Goal: Communication & Community: Share content

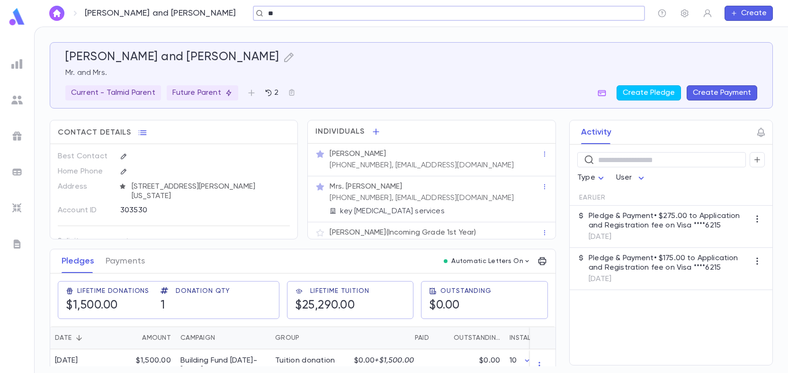
scroll to position [18, 0]
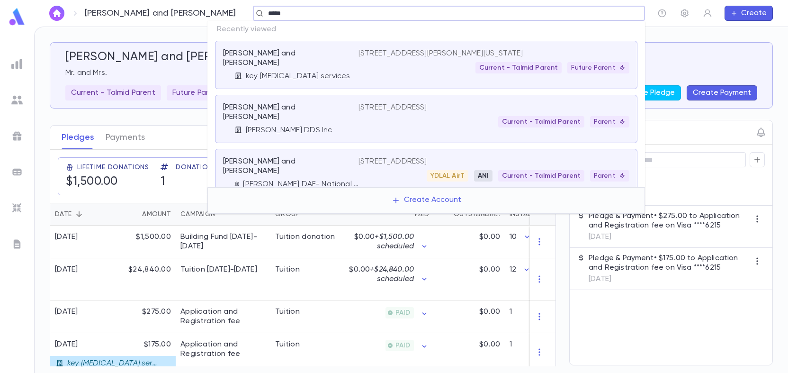
type input "*****"
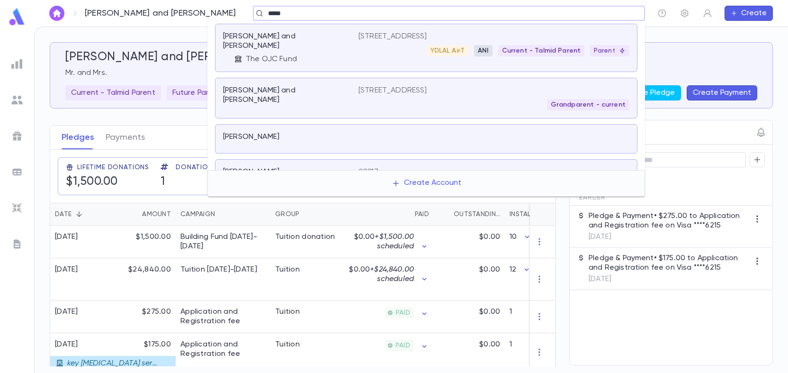
click at [367, 36] on p "56 Lexington Ave, Edison NJ 08817" at bounding box center [393, 36] width 69 height 9
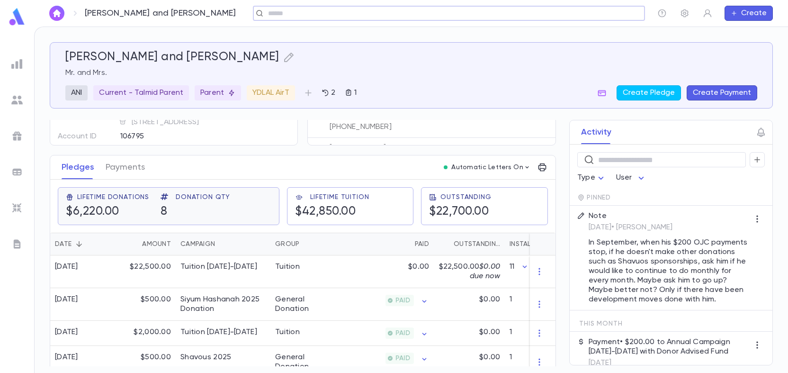
scroll to position [95, 0]
click at [306, 272] on div "Tuition" at bounding box center [305, 270] width 71 height 33
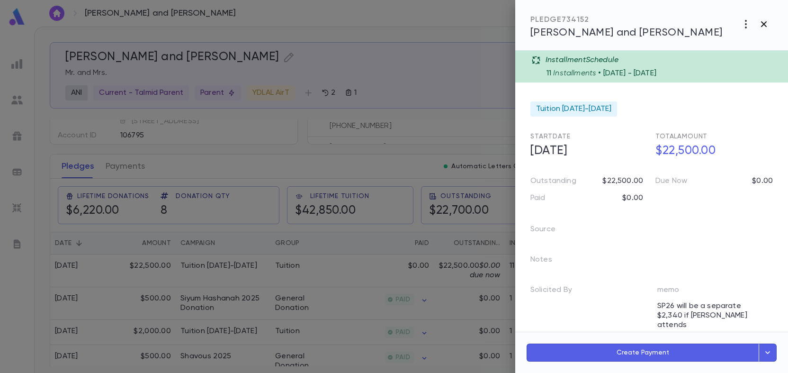
click at [765, 25] on icon "button" at bounding box center [764, 24] width 6 height 6
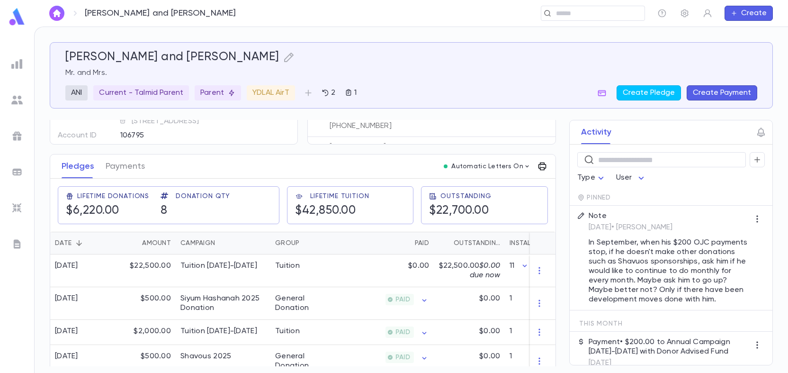
click at [538, 165] on icon "button" at bounding box center [542, 166] width 9 height 9
click at [587, 183] on p "Tuition Statement" at bounding box center [574, 185] width 66 height 9
click at [606, 217] on li "Print" at bounding box center [606, 220] width 33 height 17
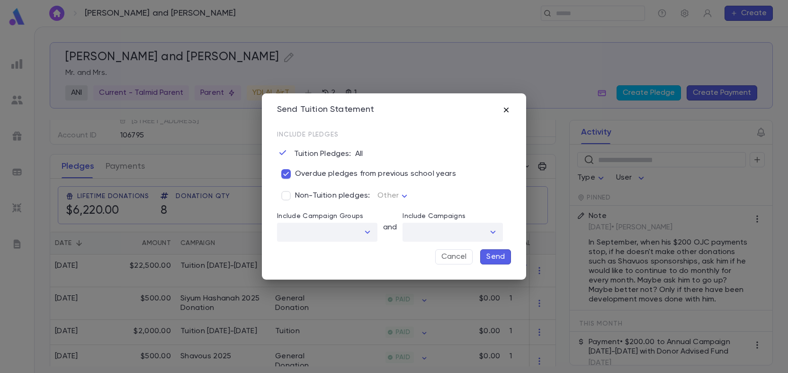
click at [507, 109] on icon "button" at bounding box center [506, 109] width 5 height 5
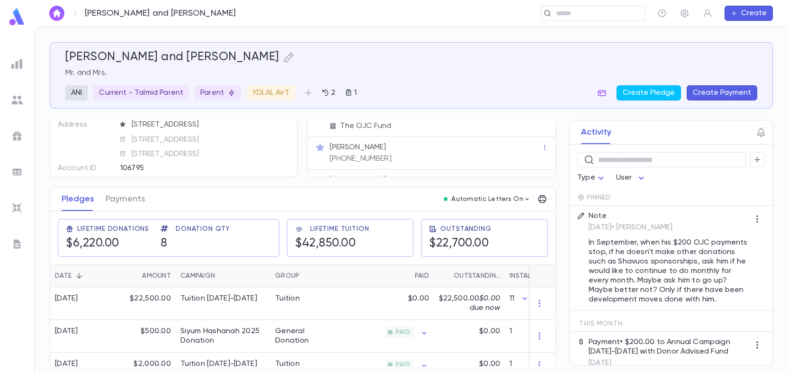
scroll to position [47, 0]
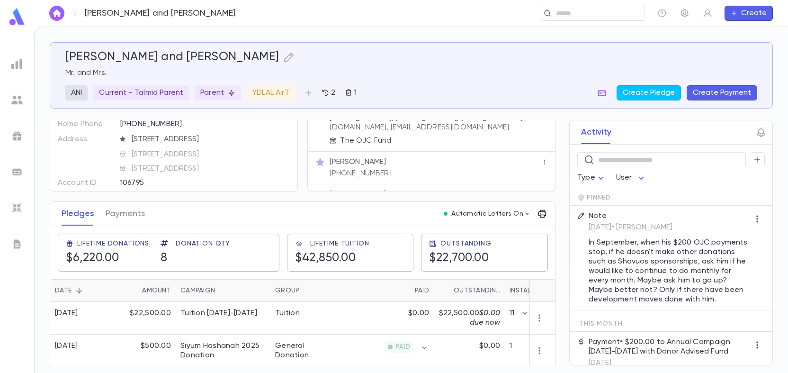
click at [540, 212] on icon "button" at bounding box center [542, 213] width 9 height 9
click at [555, 232] on p "Tuition Statement" at bounding box center [574, 232] width 66 height 9
click at [609, 248] on li "Email" at bounding box center [606, 250] width 33 height 17
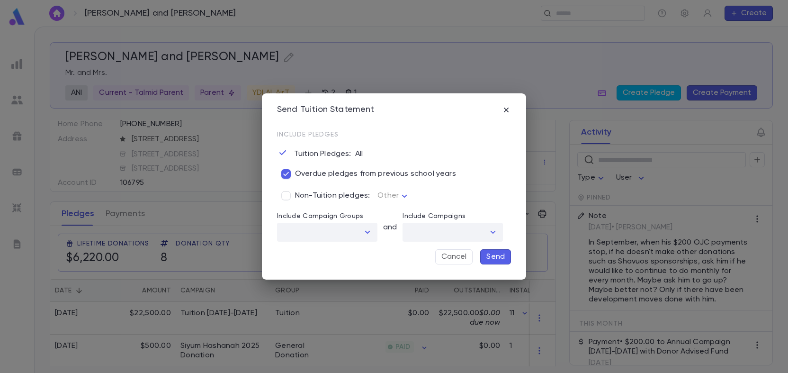
click at [366, 232] on div at bounding box center [367, 231] width 12 height 13
click at [517, 234] on div "Send Tuition Statement Include Pledges Tuition Pledges: All Overdue pledges fro…" at bounding box center [394, 186] width 264 height 187
click at [495, 253] on p "Send" at bounding box center [495, 256] width 18 height 9
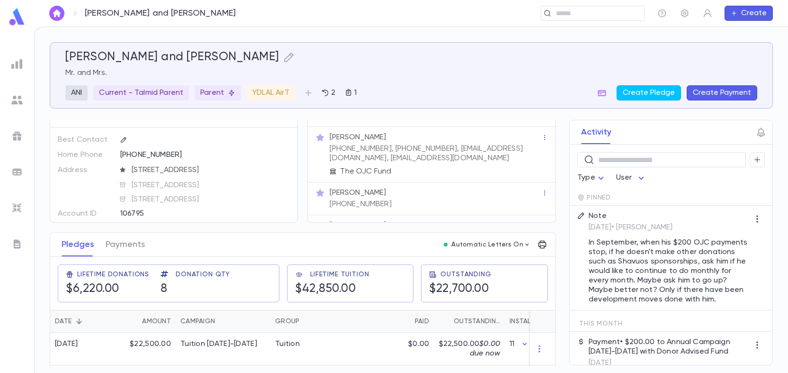
scroll to position [0, 0]
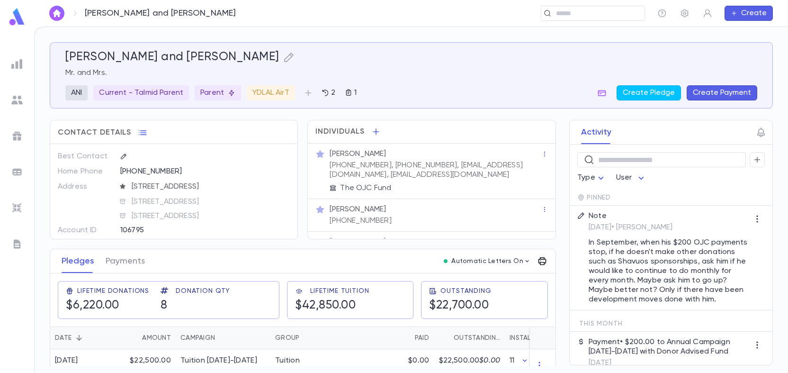
click at [539, 262] on icon "button" at bounding box center [543, 261] width 8 height 8
click at [572, 278] on p "Tuition Statement" at bounding box center [574, 280] width 66 height 9
click at [604, 299] on li "Email" at bounding box center [606, 297] width 33 height 17
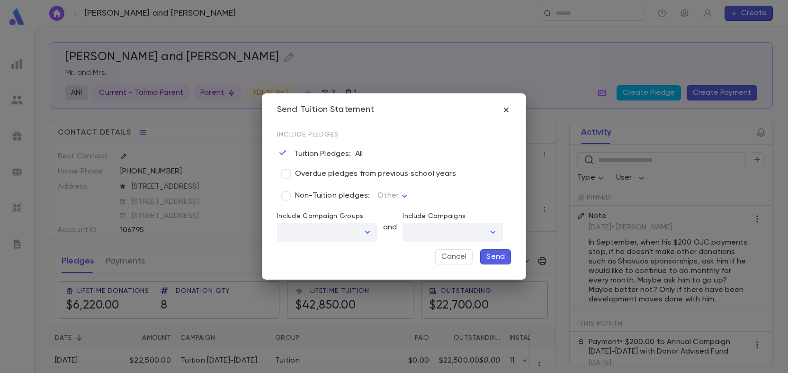
click at [495, 254] on p "Send" at bounding box center [495, 256] width 18 height 9
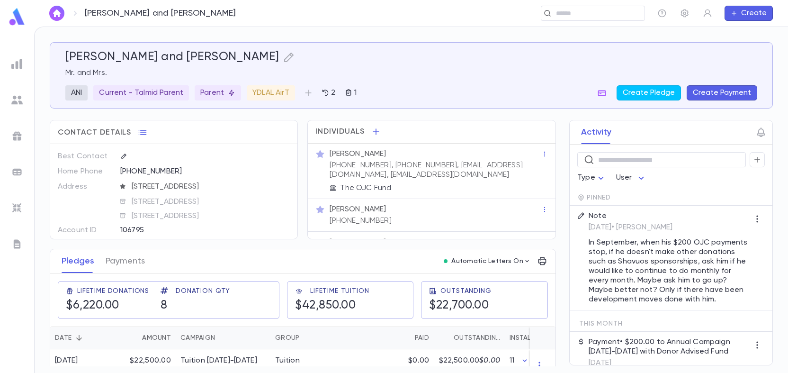
click at [17, 241] on img at bounding box center [16, 243] width 11 height 11
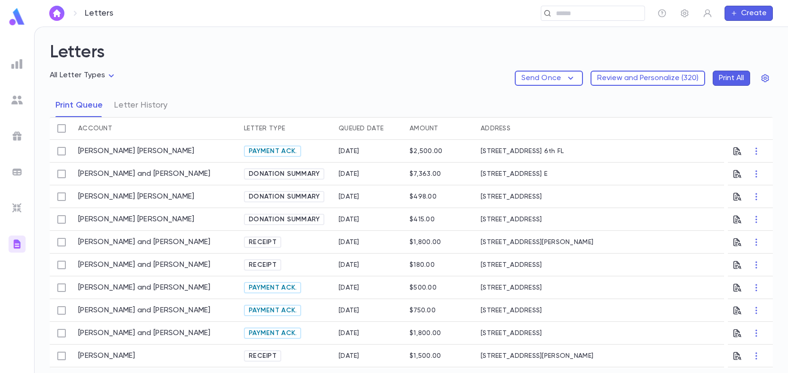
click at [82, 77] on body "Letters ​ Create Letters All Letter Types Send Once Review and Personalize ( 32…" at bounding box center [394, 200] width 788 height 346
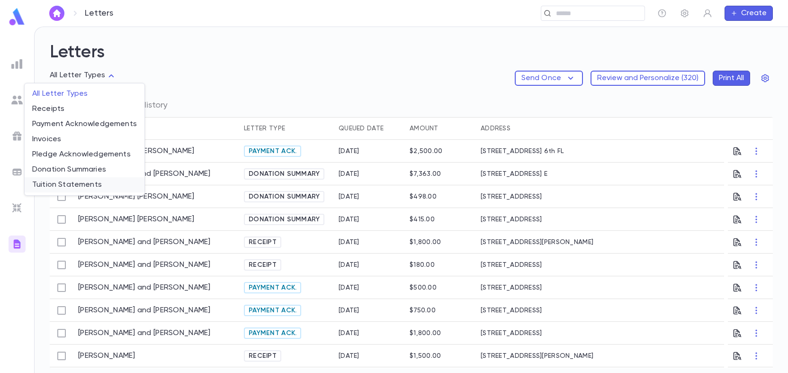
click at [61, 184] on span "Tuition Statements" at bounding box center [84, 184] width 105 height 9
type input "**********"
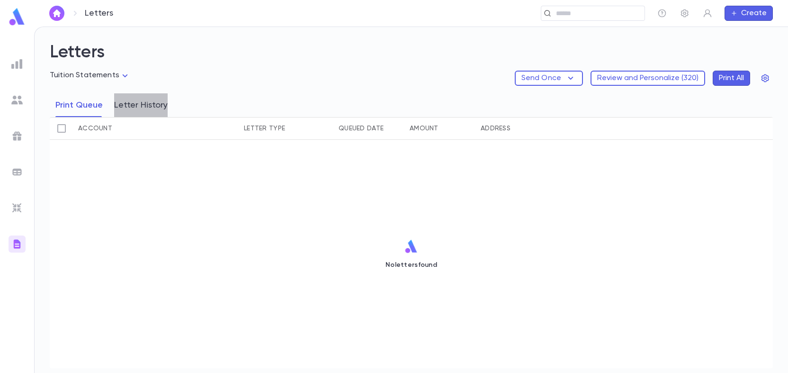
click at [148, 106] on button "Letter History" at bounding box center [141, 105] width 54 height 24
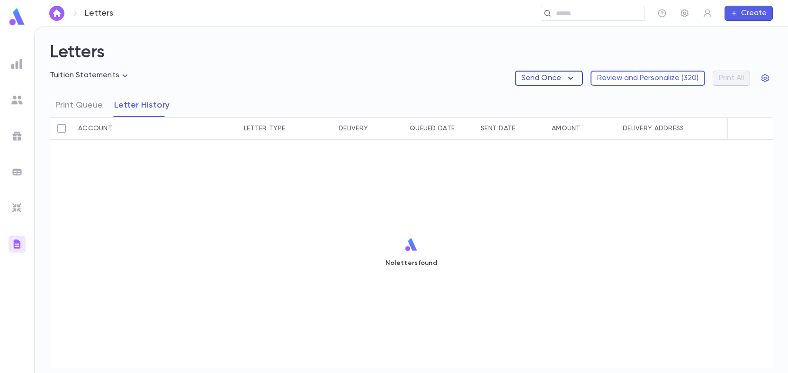
click at [558, 80] on p "Send Once" at bounding box center [542, 77] width 40 height 9
click at [585, 94] on li "Tuition Statements" at bounding box center [562, 96] width 89 height 15
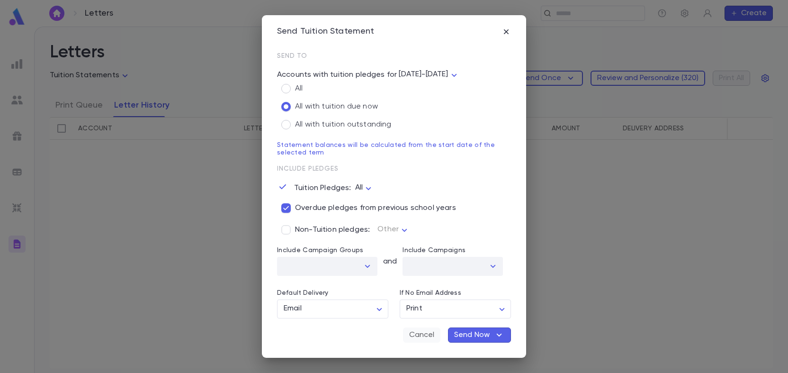
click at [422, 331] on button "Cancel" at bounding box center [421, 334] width 37 height 15
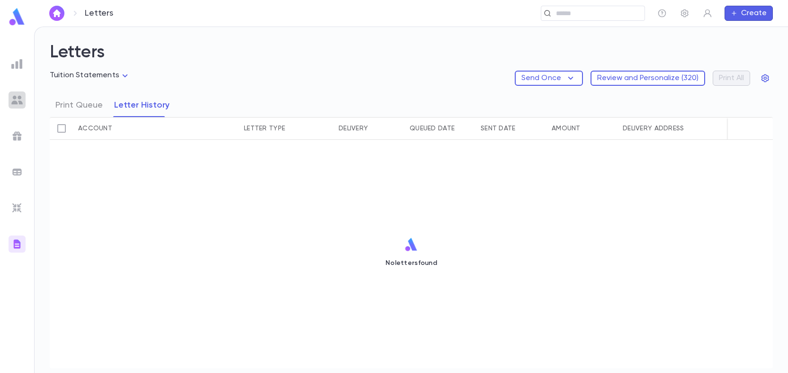
click at [17, 101] on img at bounding box center [16, 99] width 11 height 11
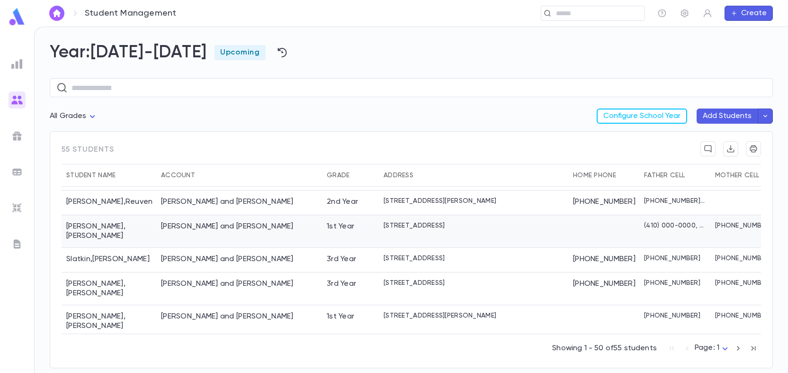
scroll to position [1113, 0]
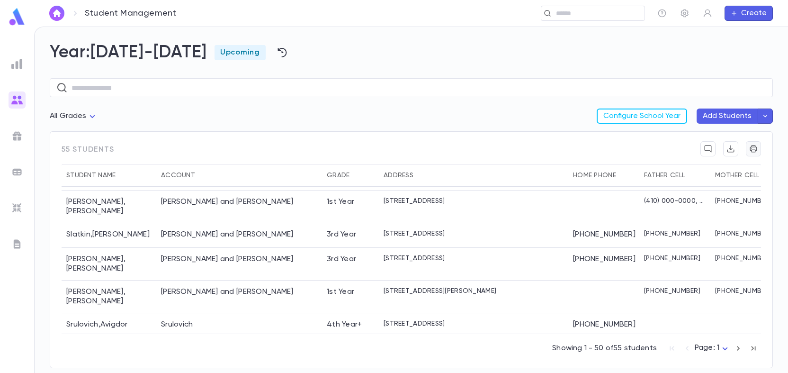
click at [756, 148] on icon "button" at bounding box center [753, 148] width 9 height 9
click at [633, 118] on button "Configure School Year" at bounding box center [642, 115] width 90 height 15
click at [565, 12] on input "text" at bounding box center [589, 13] width 73 height 9
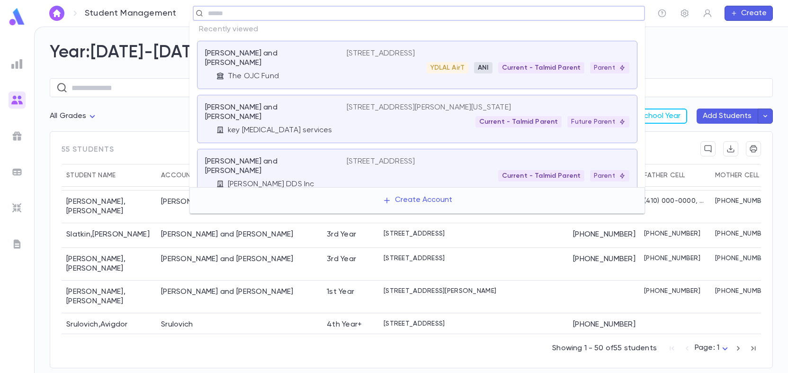
click at [335, 62] on div "Lasar, Daniel and Rachel The OJC Fund" at bounding box center [276, 65] width 142 height 32
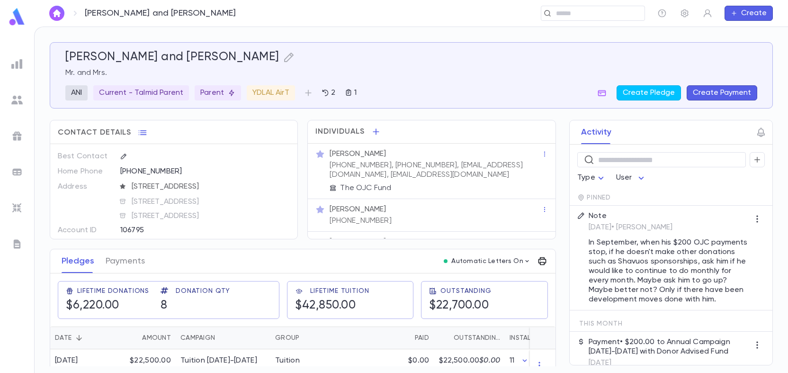
click at [542, 258] on icon "button" at bounding box center [542, 260] width 9 height 9
click at [564, 274] on li "Tuition Statement" at bounding box center [579, 280] width 92 height 17
click at [611, 293] on li "Email" at bounding box center [606, 297] width 33 height 17
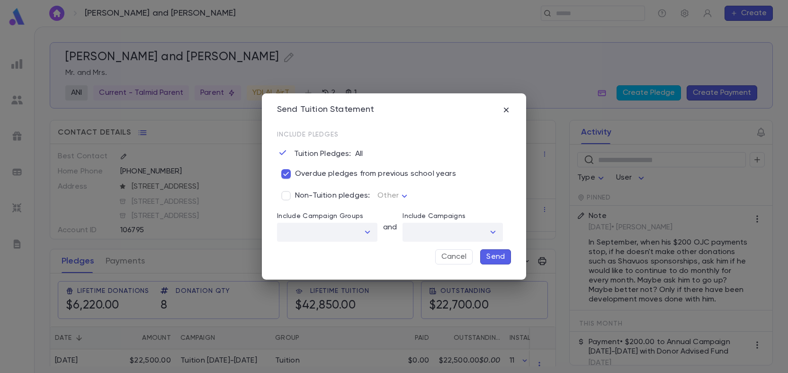
click at [492, 255] on p "Send" at bounding box center [495, 256] width 18 height 9
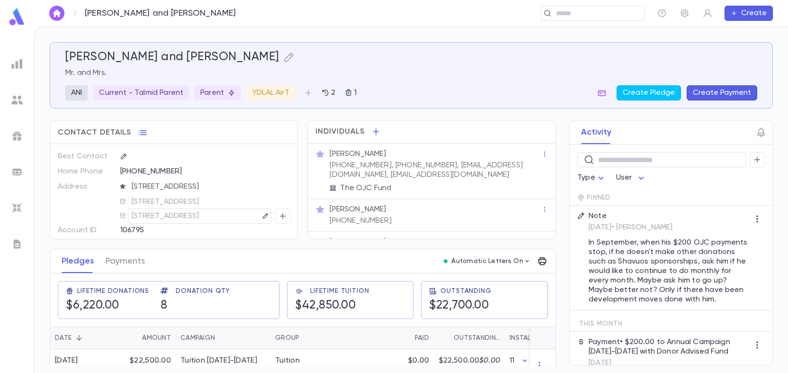
click at [538, 263] on icon "button" at bounding box center [542, 260] width 9 height 9
click at [558, 280] on p "Tuition Statement" at bounding box center [574, 280] width 66 height 9
click at [609, 296] on li "Email" at bounding box center [606, 297] width 33 height 17
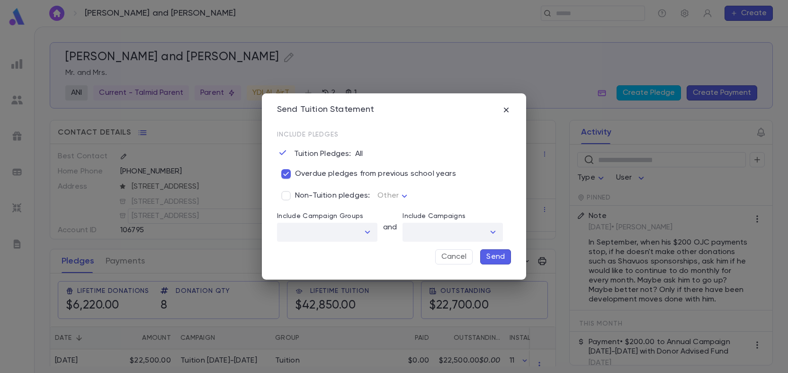
click at [496, 255] on p "Send" at bounding box center [495, 256] width 18 height 9
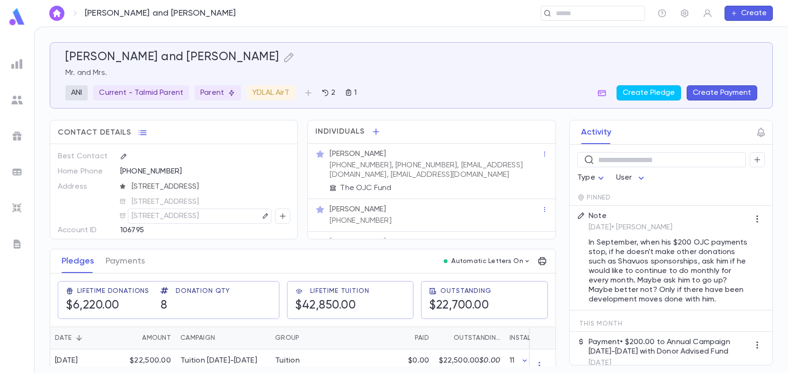
click at [14, 21] on img at bounding box center [17, 17] width 19 height 18
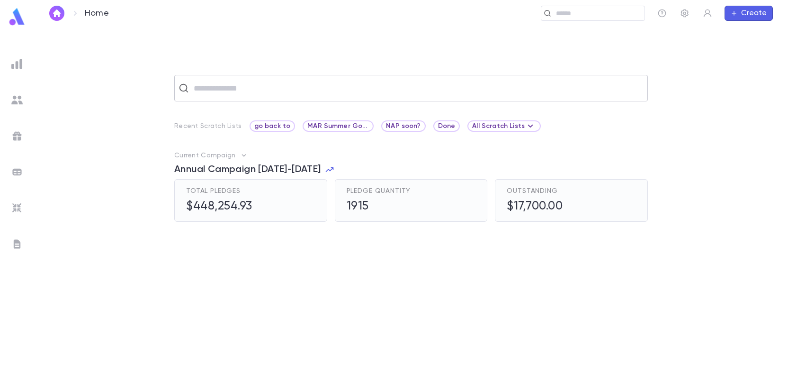
click at [283, 89] on input "text" at bounding box center [417, 88] width 453 height 18
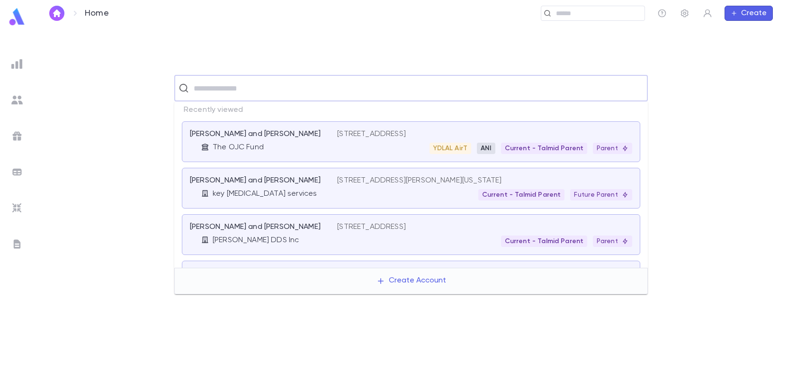
click at [249, 129] on p "Lasar, Daniel and Rachel" at bounding box center [255, 133] width 131 height 9
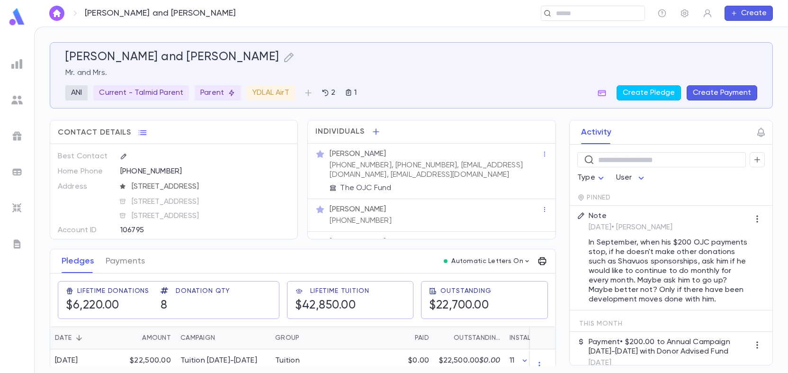
click at [539, 259] on icon "button" at bounding box center [543, 261] width 8 height 8
click at [563, 278] on p "Tuition Statement" at bounding box center [574, 280] width 66 height 9
click at [609, 297] on li "Email" at bounding box center [606, 297] width 33 height 17
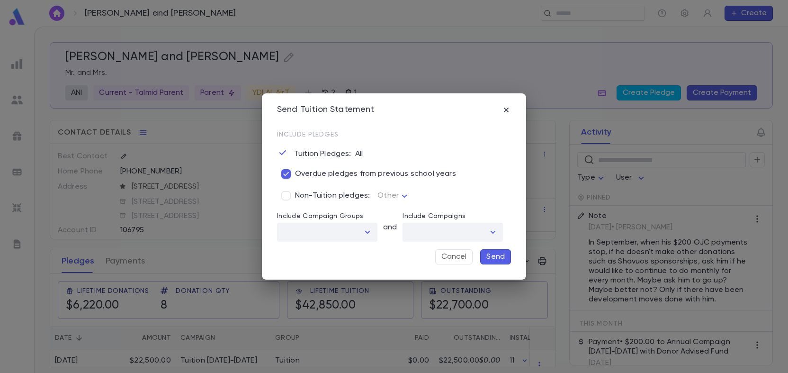
click at [496, 255] on p "Send" at bounding box center [495, 256] width 18 height 9
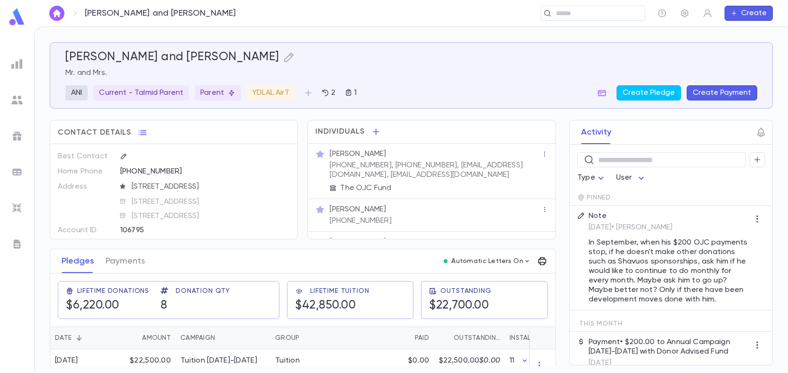
click at [539, 259] on icon "button" at bounding box center [543, 261] width 8 height 8
click at [397, 86] on div at bounding box center [394, 186] width 788 height 373
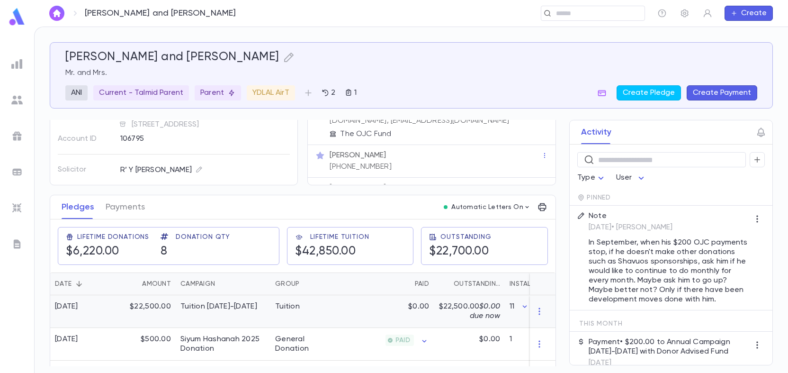
scroll to position [237, 0]
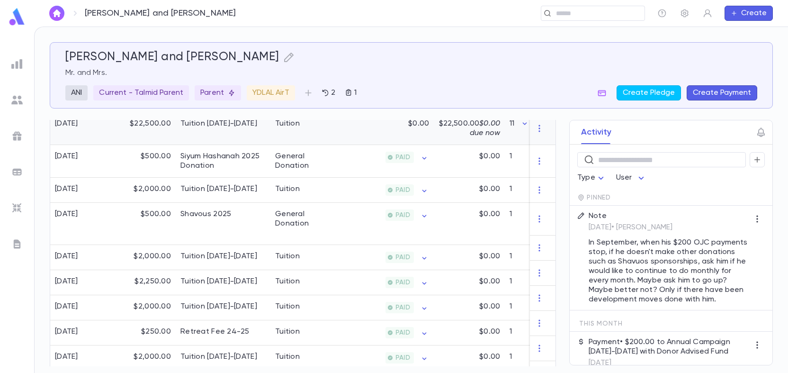
click at [235, 120] on div "Tuition 2025-2026" at bounding box center [218, 123] width 77 height 9
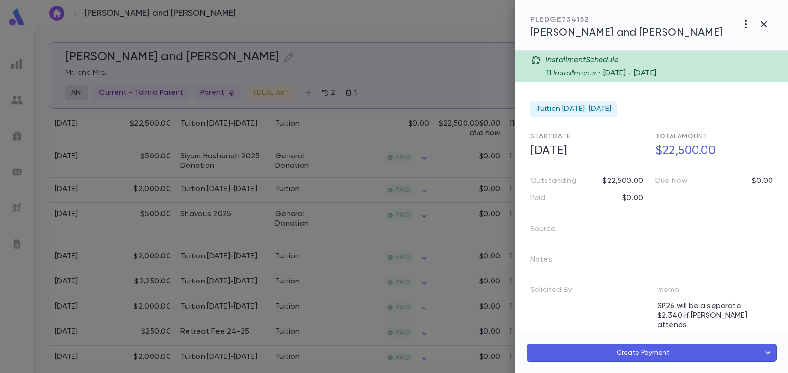
click at [747, 25] on icon "button" at bounding box center [745, 23] width 11 height 11
click at [680, 105] on div at bounding box center [394, 186] width 788 height 373
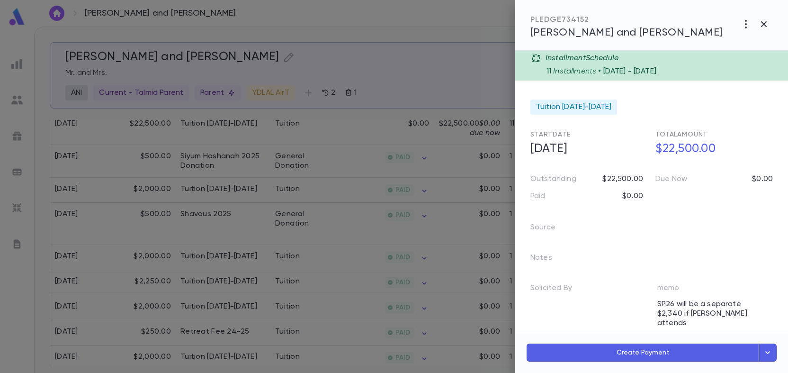
scroll to position [0, 0]
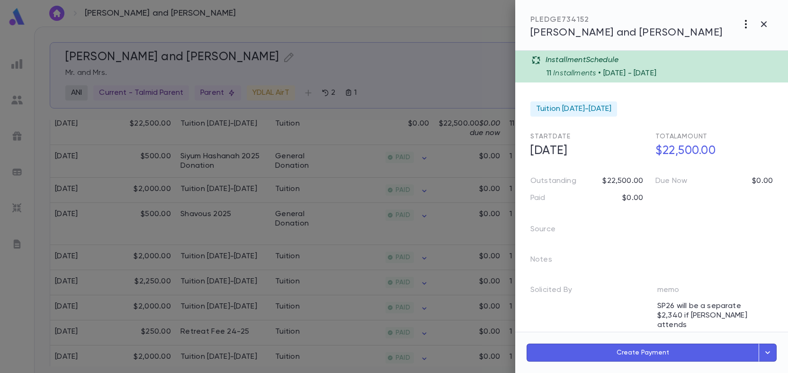
click at [744, 25] on icon "button" at bounding box center [745, 23] width 11 height 11
click at [730, 112] on div at bounding box center [394, 186] width 788 height 373
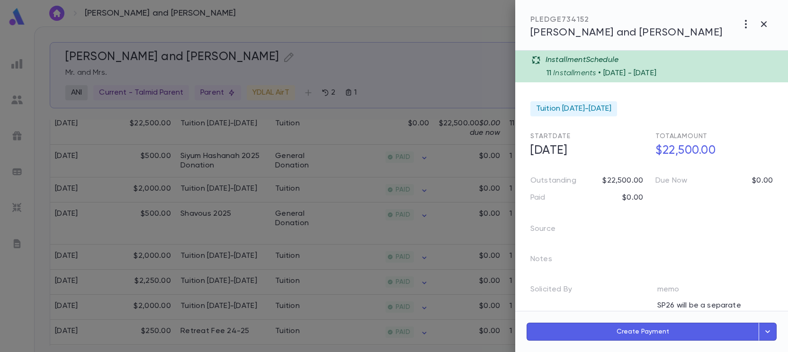
click at [410, 82] on div at bounding box center [394, 176] width 788 height 352
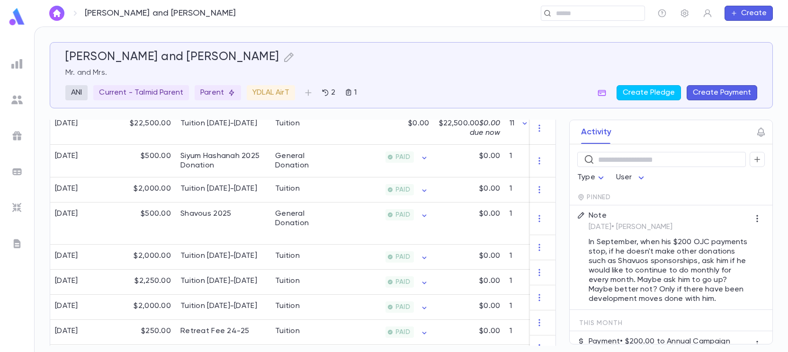
scroll to position [229, 0]
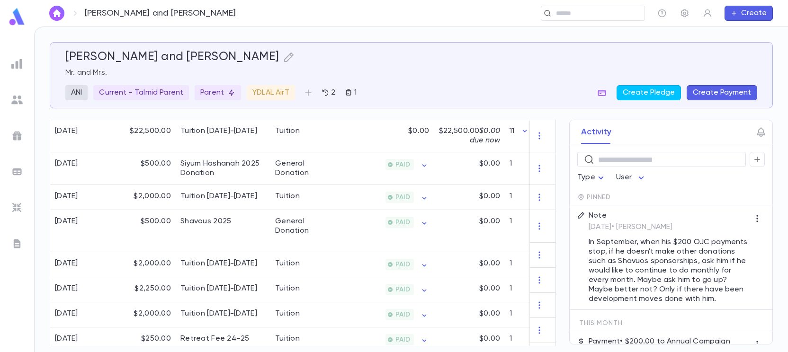
click at [14, 19] on img at bounding box center [17, 17] width 19 height 18
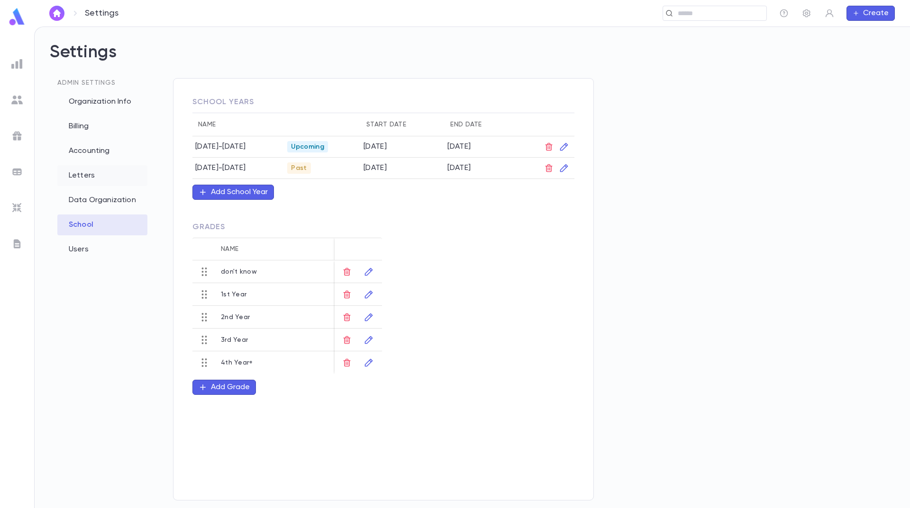
click at [80, 174] on div "Letters" at bounding box center [102, 175] width 90 height 21
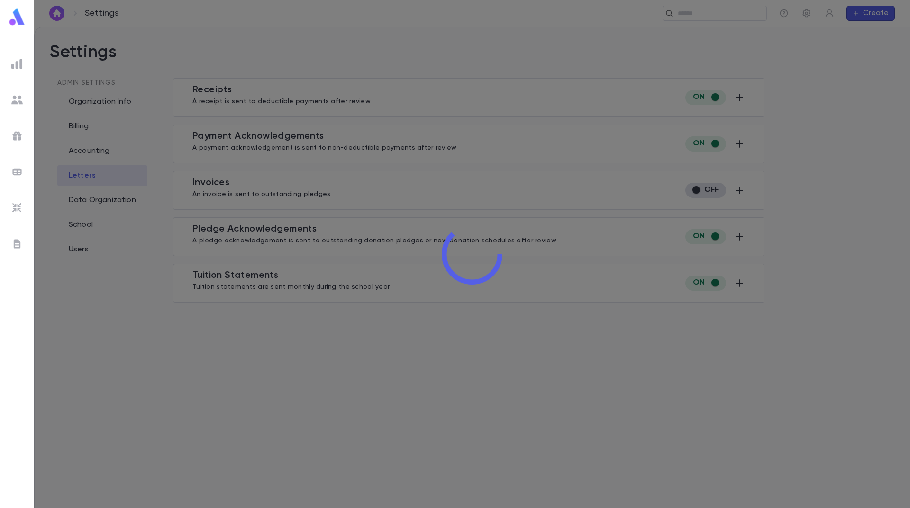
type input "**********"
type input "***"
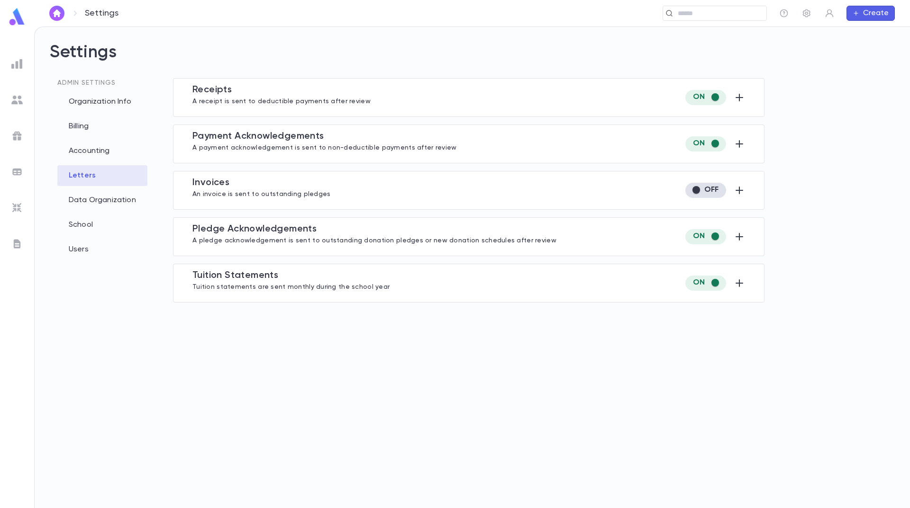
click at [518, 293] on div "Tuition Statement s Tuition statements are sent monthly during the school year" at bounding box center [468, 283] width 552 height 27
click at [738, 283] on icon "button" at bounding box center [739, 283] width 8 height 8
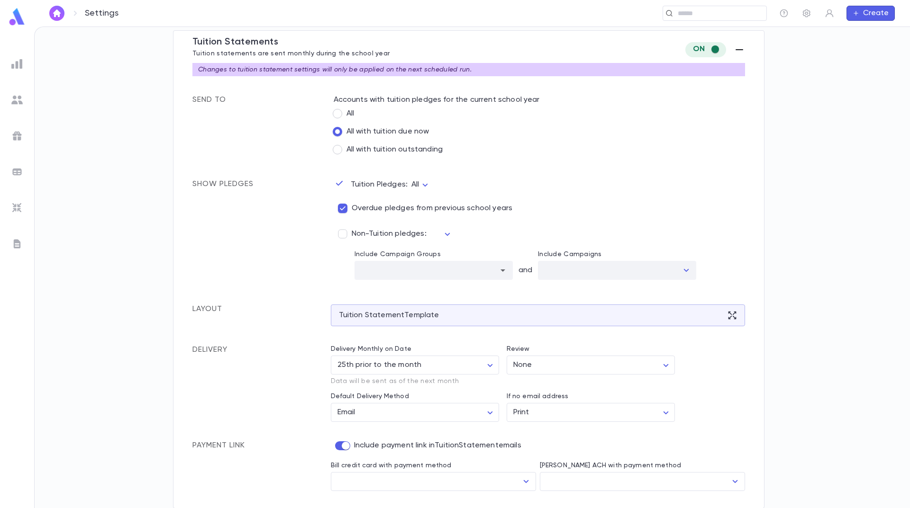
scroll to position [234, 0]
click at [623, 361] on body "Settings ​ Create Settings Admin Settings Organization Info Billing Accounting …" at bounding box center [455, 268] width 910 height 482
click at [591, 353] on div at bounding box center [455, 254] width 910 height 508
click at [372, 367] on body "Settings ​ Create Settings Admin Settings Organization Info Billing Accounting …" at bounding box center [455, 268] width 910 height 482
click at [389, 382] on span "25th prior to the month" at bounding box center [415, 384] width 151 height 9
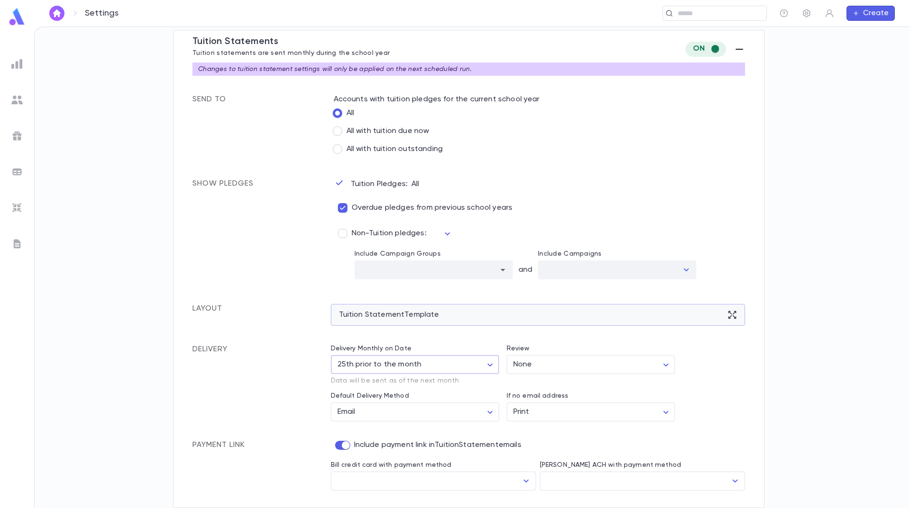
click at [580, 309] on div "Tuition Statement Template" at bounding box center [538, 315] width 414 height 22
click at [729, 315] on icon at bounding box center [731, 314] width 9 height 9
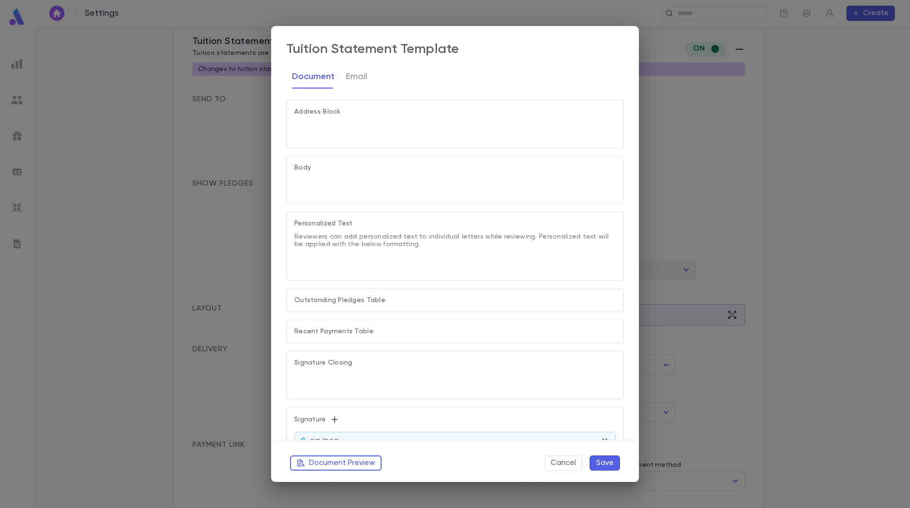
scroll to position [95, 0]
type textarea "**********"
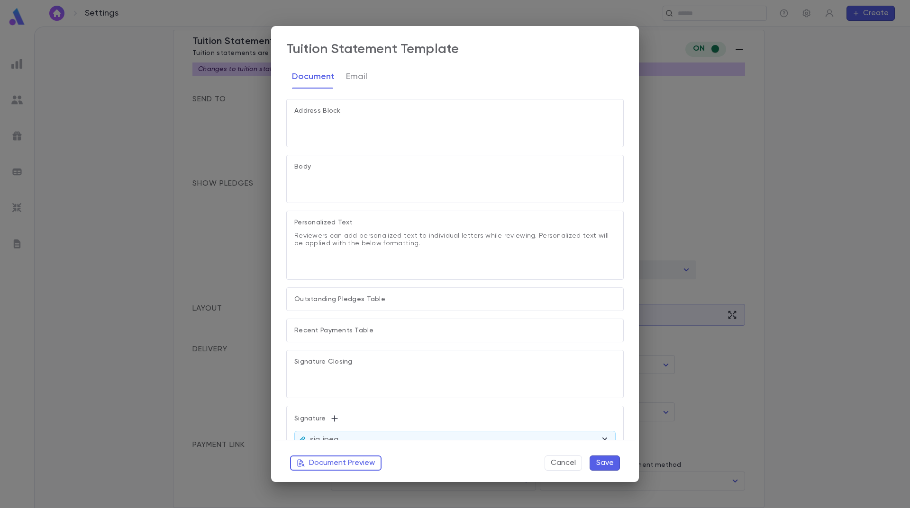
type textarea "**********"
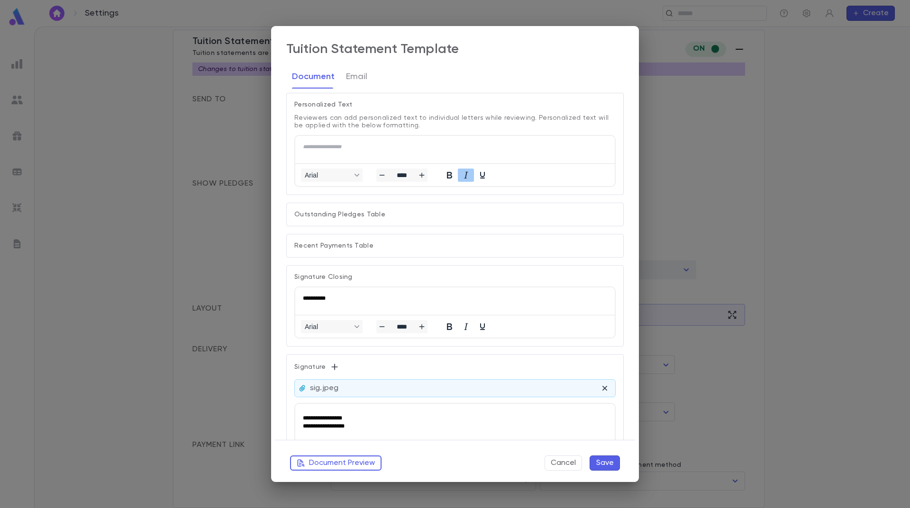
scroll to position [379, 0]
click at [367, 214] on p "Outstanding Pledges Table" at bounding box center [454, 214] width 321 height 8
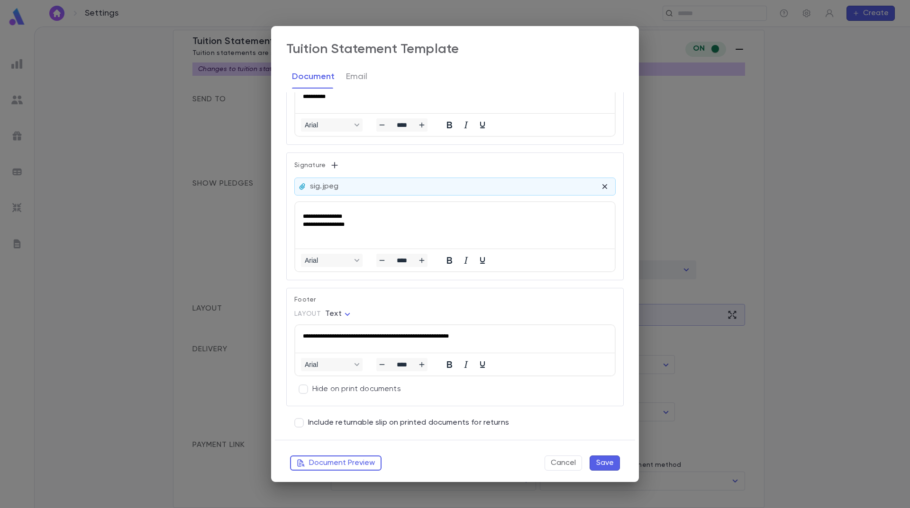
scroll to position [584, 0]
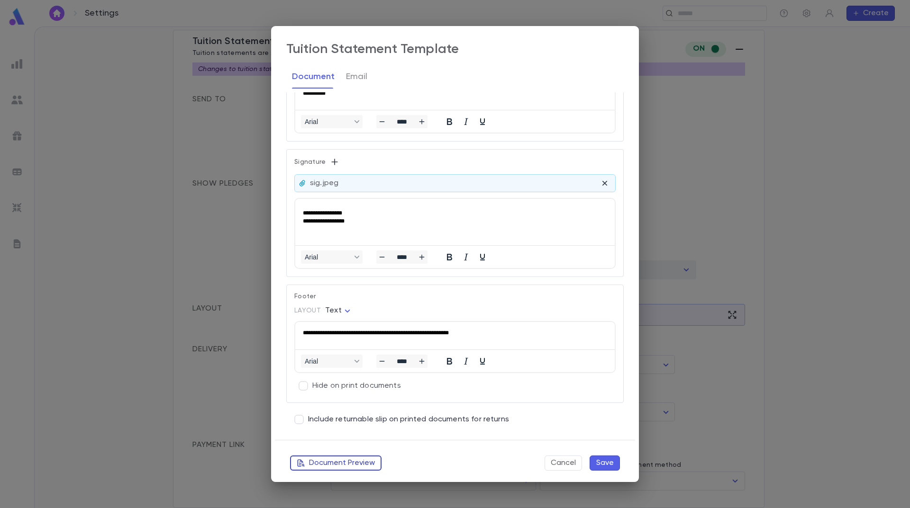
click at [355, 459] on button "Document Preview" at bounding box center [335, 463] width 91 height 15
click at [608, 465] on button "Save" at bounding box center [604, 463] width 30 height 15
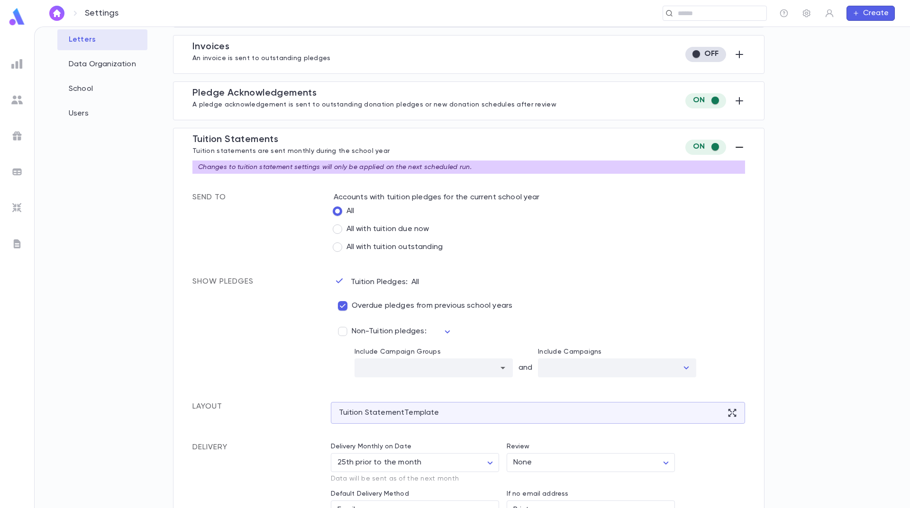
scroll to position [0, 0]
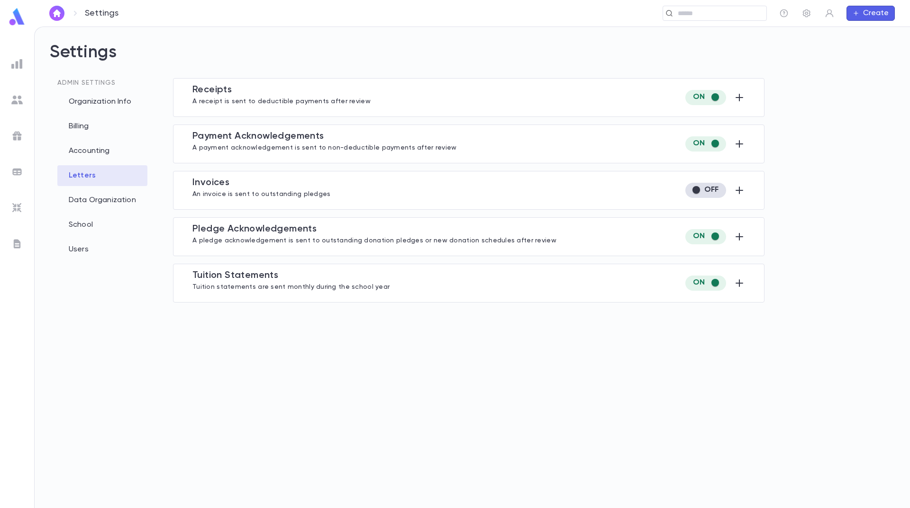
type input "**********"
type input "***"
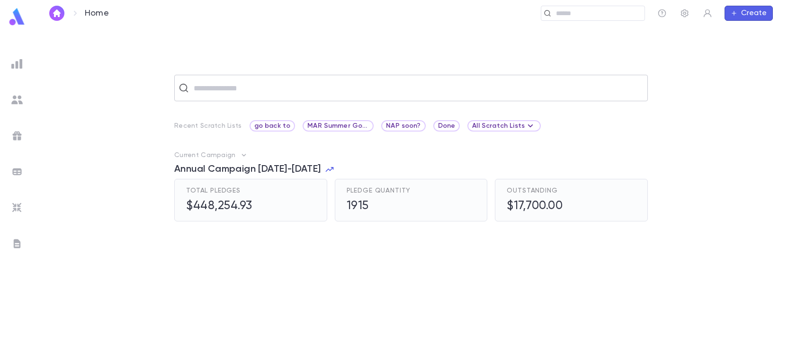
click at [215, 90] on input "text" at bounding box center [417, 88] width 453 height 18
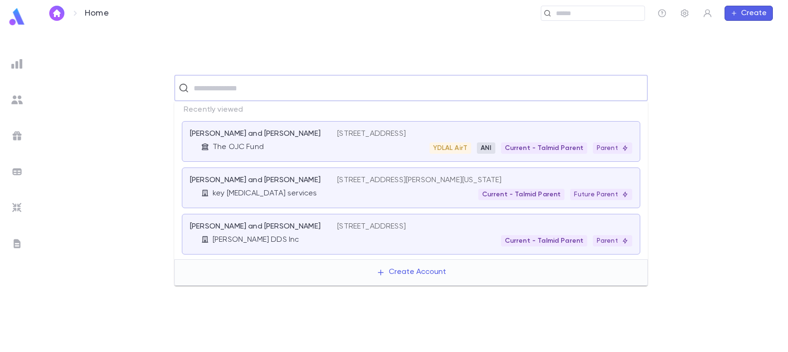
click at [261, 129] on p "Lasar, Daniel and Rachel" at bounding box center [255, 133] width 131 height 9
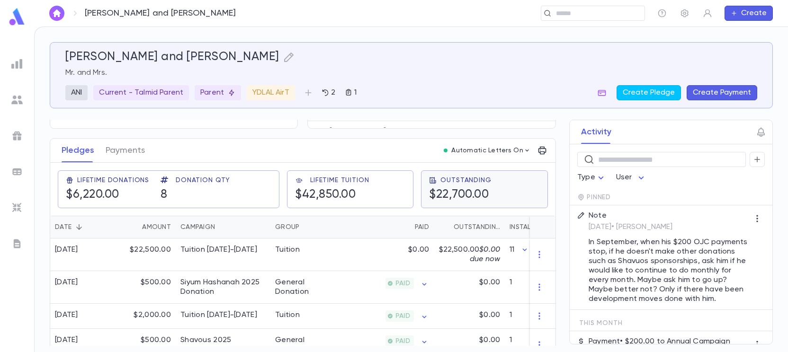
scroll to position [95, 0]
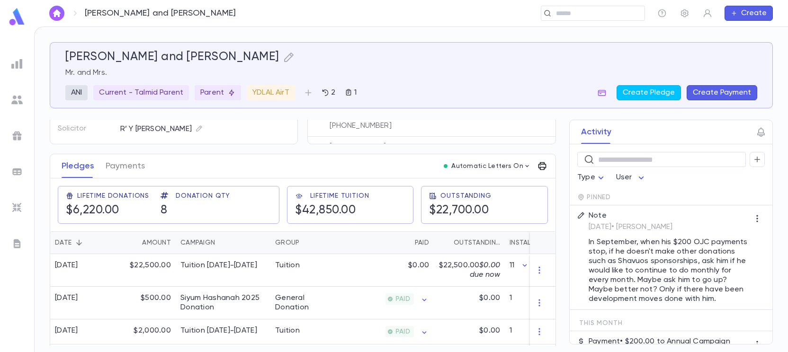
click at [538, 166] on icon "button" at bounding box center [542, 166] width 9 height 9
click at [568, 182] on p "Tuition Statement" at bounding box center [574, 185] width 66 height 9
click at [619, 200] on li "Email" at bounding box center [606, 203] width 33 height 17
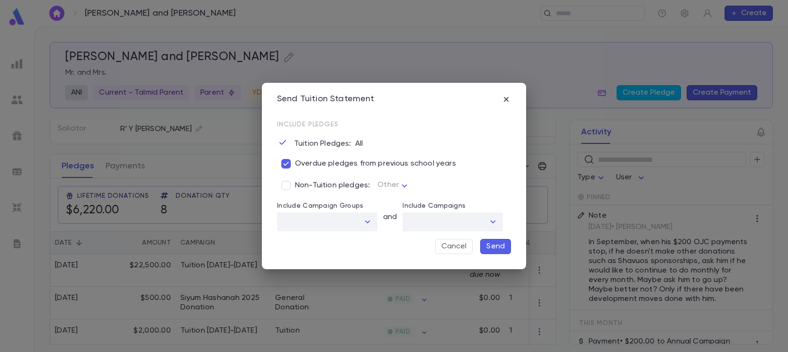
click at [491, 245] on p "Send" at bounding box center [495, 246] width 18 height 9
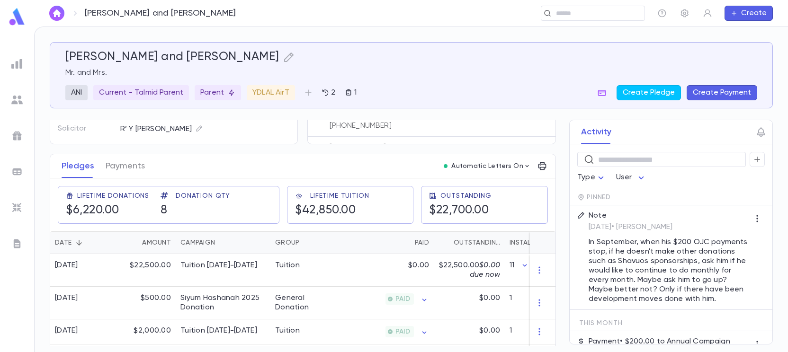
click at [17, 98] on img at bounding box center [16, 99] width 11 height 11
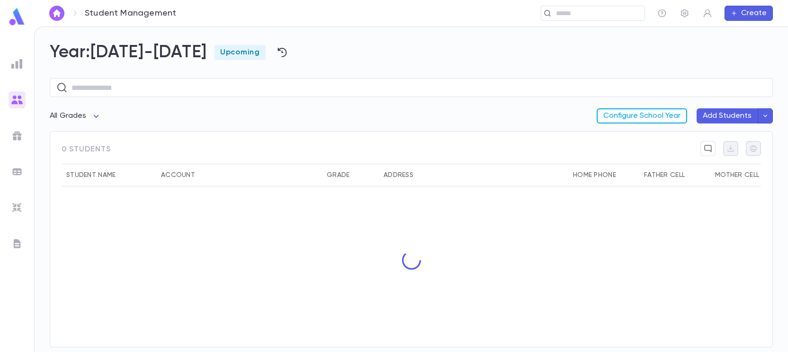
click at [613, 110] on button "Configure School Year" at bounding box center [642, 115] width 90 height 15
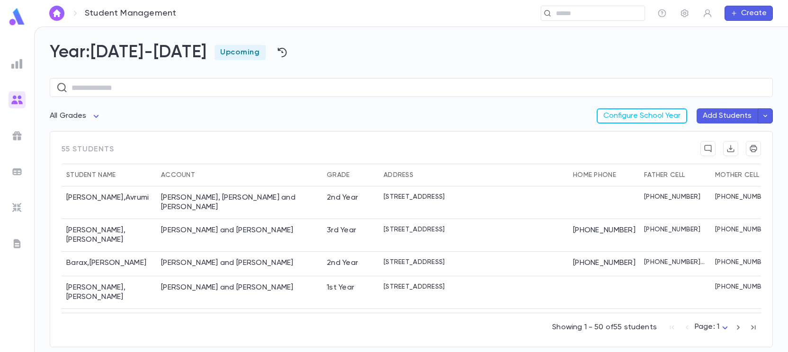
click at [17, 16] on img at bounding box center [17, 17] width 19 height 18
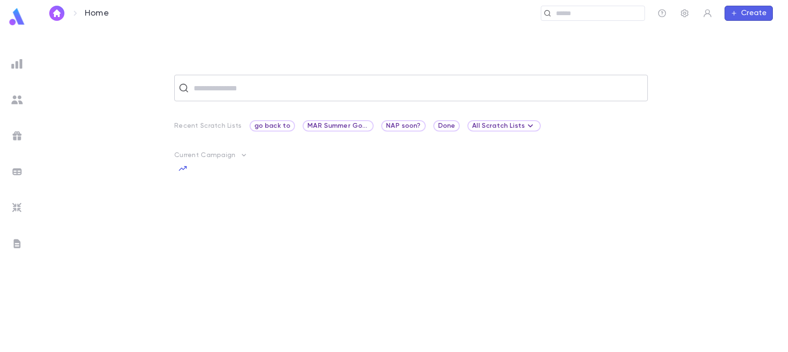
click at [249, 87] on input "text" at bounding box center [417, 88] width 453 height 18
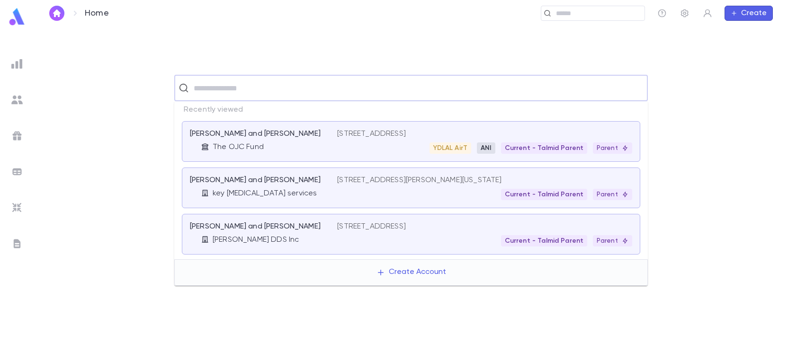
click at [272, 142] on div "Lasar, Daniel and Rachel The OJC Fund" at bounding box center [263, 141] width 147 height 25
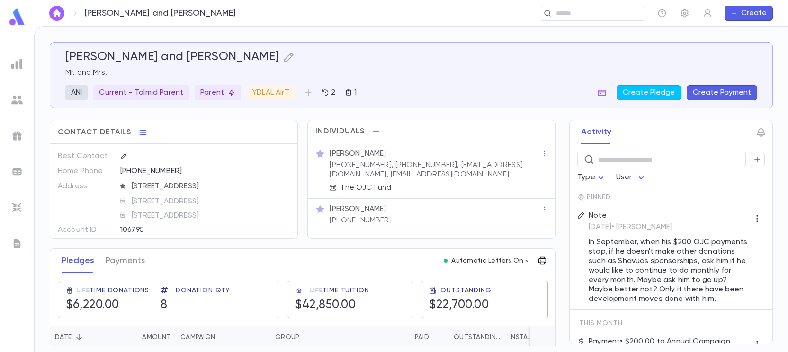
click at [539, 265] on icon "button" at bounding box center [543, 261] width 8 height 8
click at [563, 277] on p "Tuition Statement" at bounding box center [574, 280] width 66 height 9
click at [608, 293] on li "Email" at bounding box center [606, 297] width 33 height 17
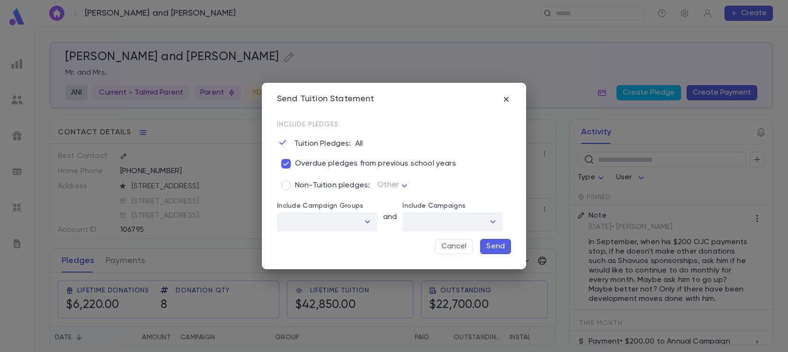
click at [498, 243] on p "Send" at bounding box center [495, 246] width 18 height 9
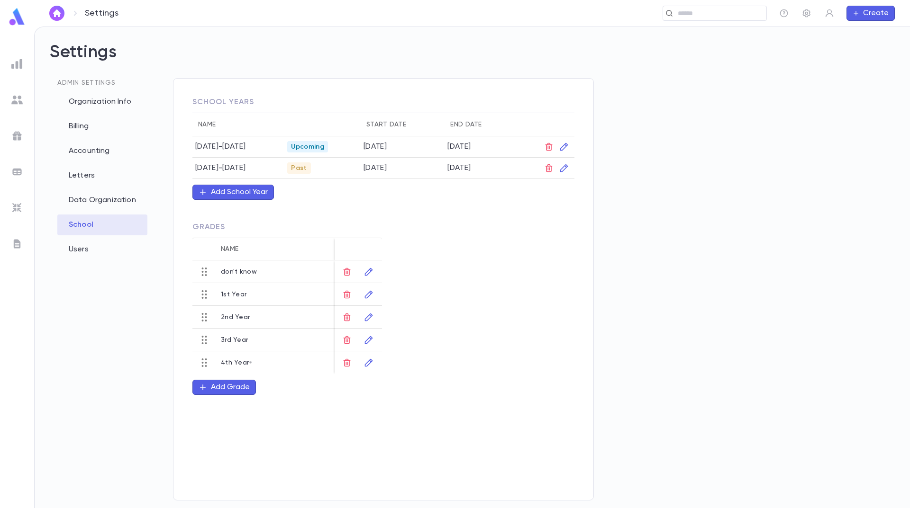
click at [365, 147] on td "[DATE]" at bounding box center [402, 146] width 84 height 21
click at [369, 146] on td "[DATE]" at bounding box center [402, 146] width 84 height 21
click at [562, 147] on icon "button" at bounding box center [564, 147] width 8 height 8
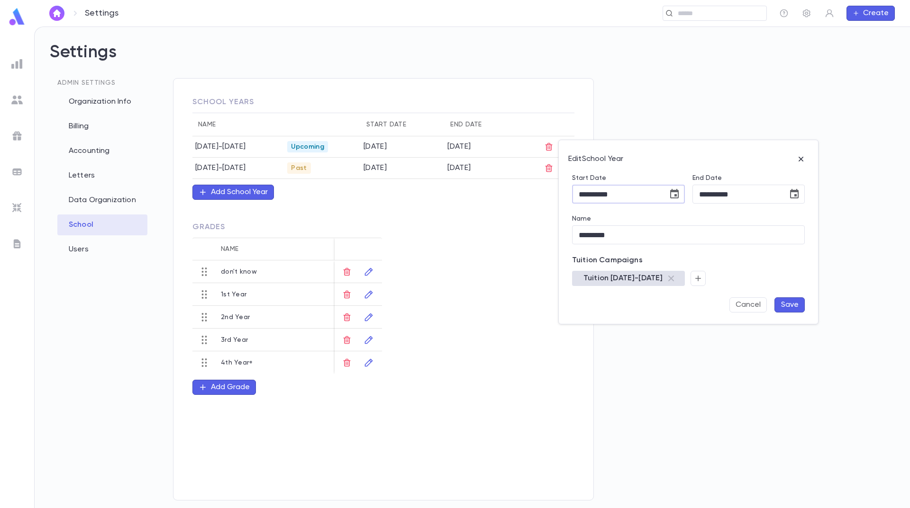
click at [598, 196] on input "**********" at bounding box center [616, 194] width 89 height 18
type input "**********"
drag, startPoint x: 749, startPoint y: 194, endPoint x: 683, endPoint y: 200, distance: 66.6
click at [683, 200] on div "**********" at bounding box center [684, 238] width 248 height 150
type input "**********"
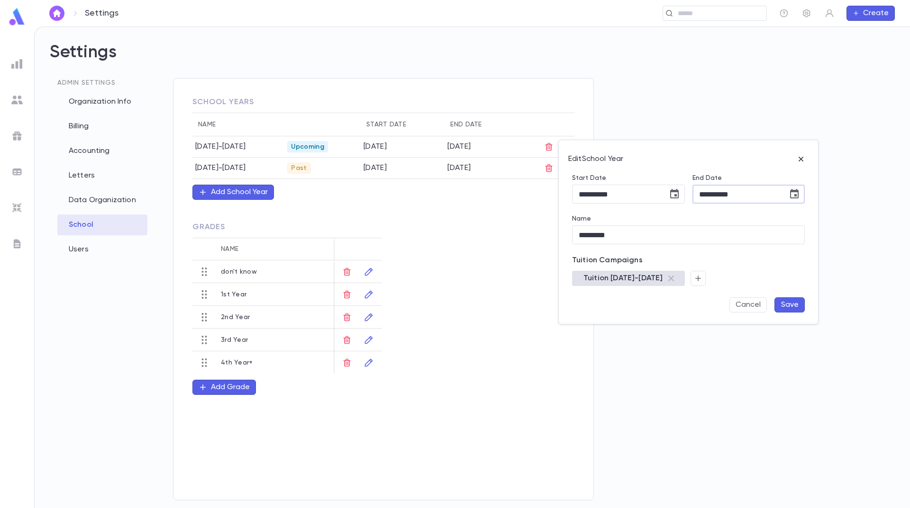
click at [687, 208] on div "Name ********* ​" at bounding box center [684, 224] width 240 height 41
click at [784, 304] on button "Save" at bounding box center [789, 304] width 30 height 15
